Goal: Find specific page/section: Find specific page/section

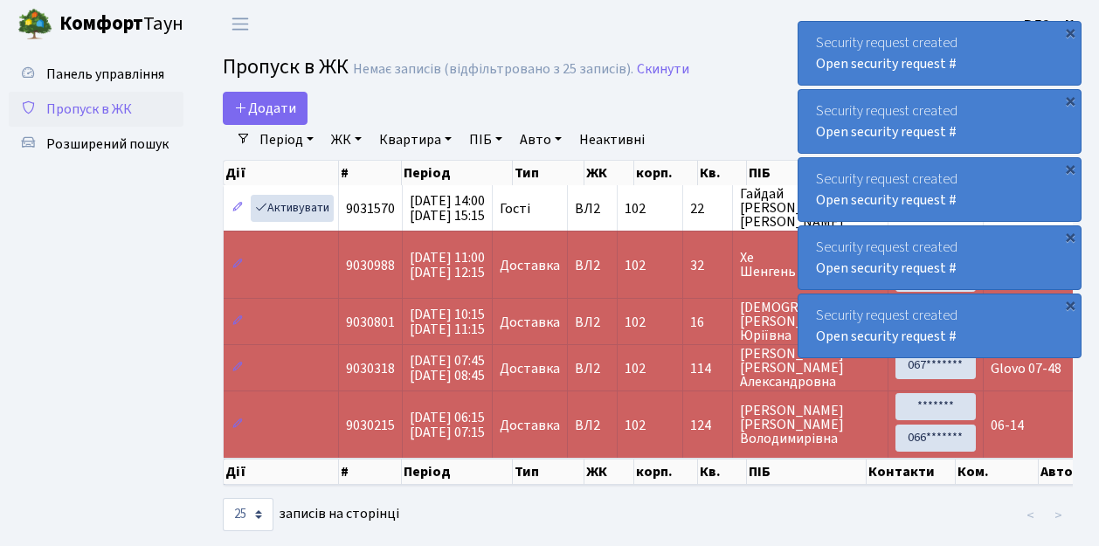
select select "25"
click at [100, 145] on span "Розширений пошук" at bounding box center [107, 144] width 122 height 19
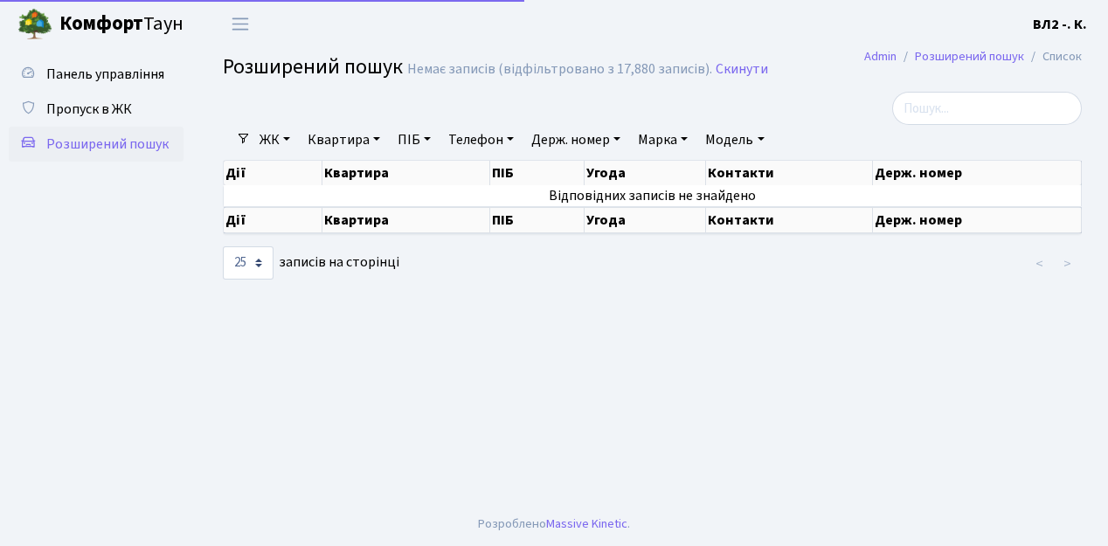
select select "25"
click at [379, 140] on link "Квартира" at bounding box center [344, 140] width 86 height 30
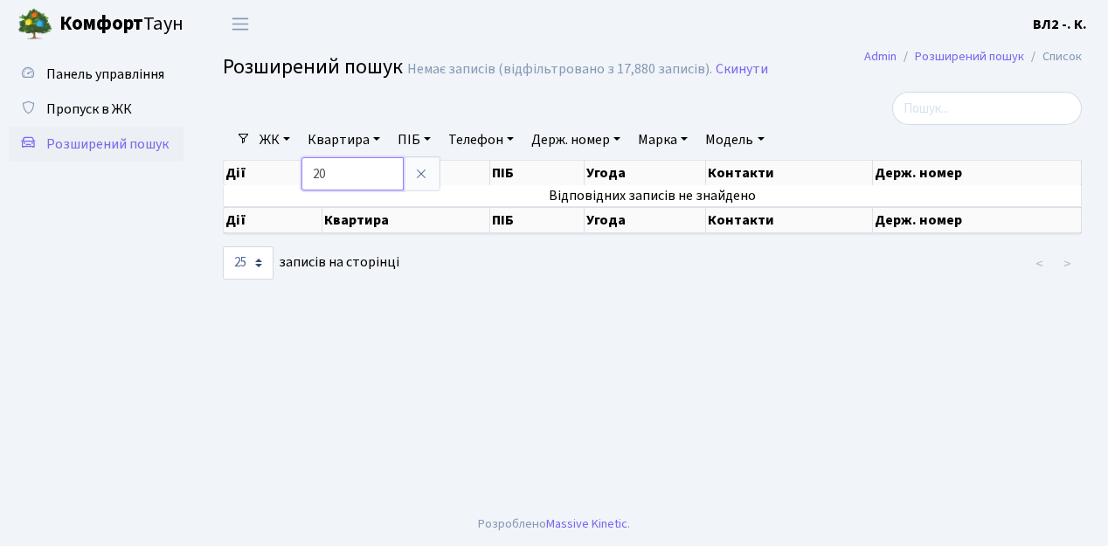
type input "20"
